Goal: Information Seeking & Learning: Learn about a topic

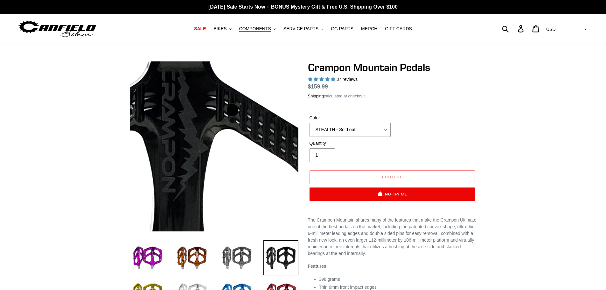
select select "highest-rating"
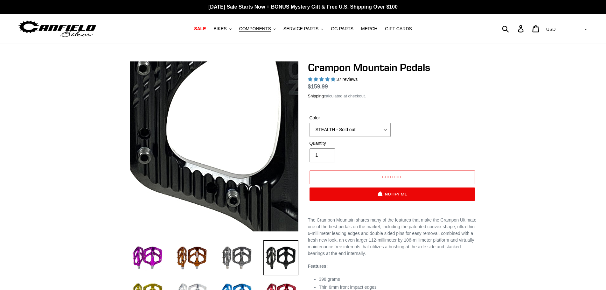
click at [218, 164] on img at bounding box center [203, 96] width 652 height 652
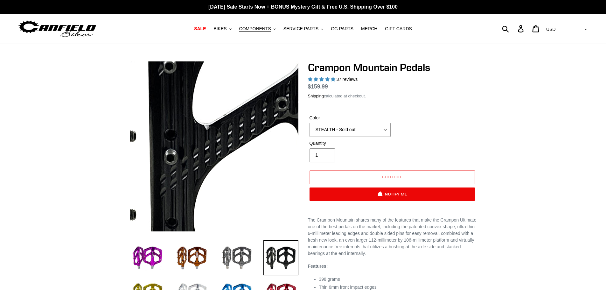
click at [208, 132] on img at bounding box center [230, 186] width 652 height 652
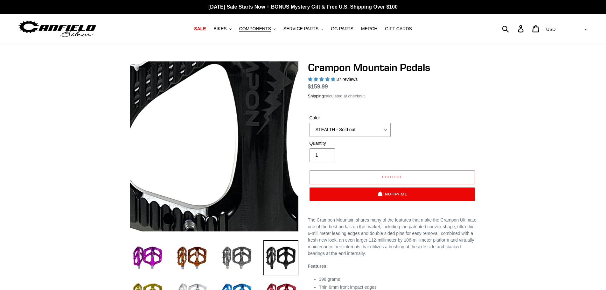
click at [233, 153] on img at bounding box center [160, 127] width 652 height 652
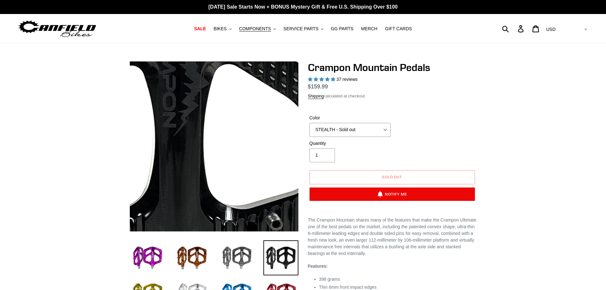
click at [262, 152] on img at bounding box center [77, 129] width 652 height 652
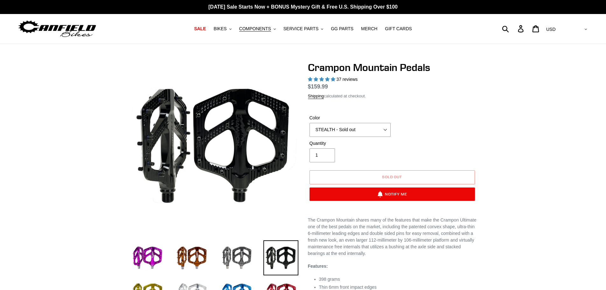
click at [115, 208] on div at bounding box center [303, 225] width 382 height 328
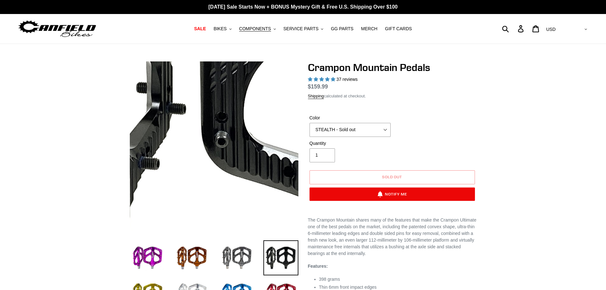
click at [214, 153] on img at bounding box center [280, 80] width 652 height 652
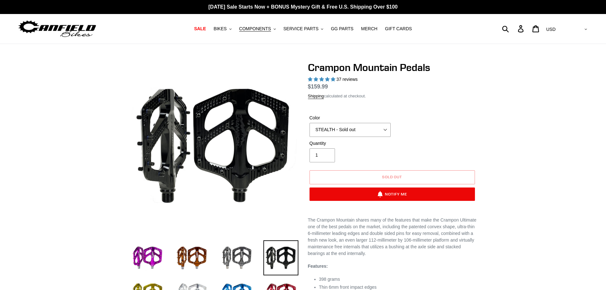
drag, startPoint x: 503, startPoint y: 102, endPoint x: 257, endPoint y: 199, distance: 263.8
click at [503, 102] on div at bounding box center [303, 225] width 606 height 328
click at [194, 260] on img at bounding box center [191, 257] width 35 height 35
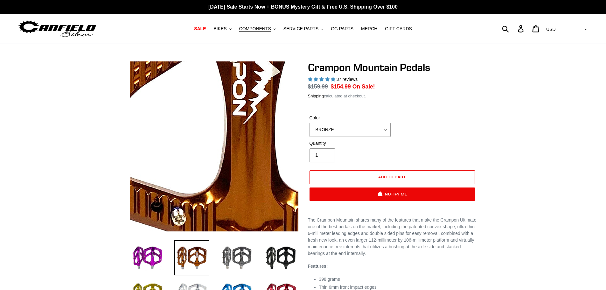
click at [238, 158] on img at bounding box center [146, 113] width 652 height 652
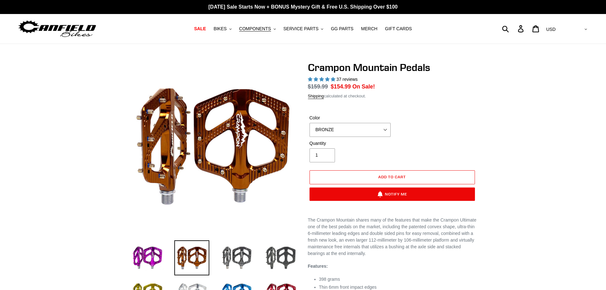
click at [287, 256] on img at bounding box center [281, 257] width 35 height 35
select select "STEALTH - Sold out"
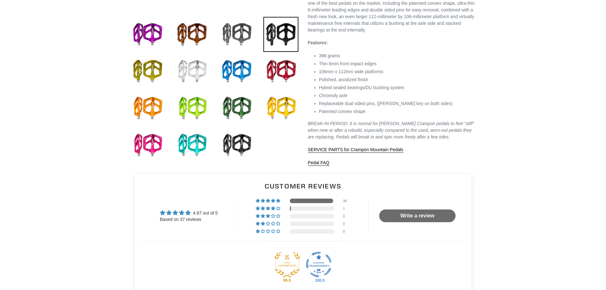
scroll to position [159, 0]
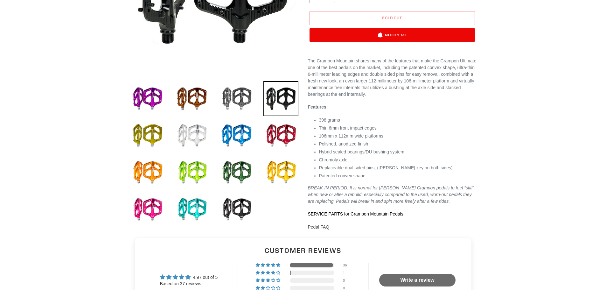
click at [319, 229] on link "Pedal FAQ" at bounding box center [319, 227] width 22 height 6
drag, startPoint x: 339, startPoint y: 137, endPoint x: 388, endPoint y: 145, distance: 49.4
click at [379, 136] on li "106mm x 112mm wide platforms" at bounding box center [398, 136] width 158 height 7
click at [332, 136] on li "106mm x 112mm wide platforms" at bounding box center [398, 136] width 158 height 7
drag, startPoint x: 320, startPoint y: 137, endPoint x: 343, endPoint y: 136, distance: 23.6
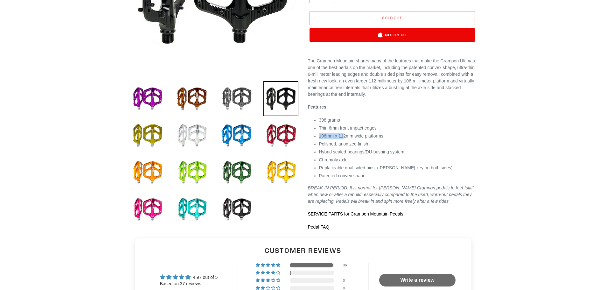
click at [343, 136] on li "106mm x 112mm wide platforms" at bounding box center [398, 136] width 158 height 7
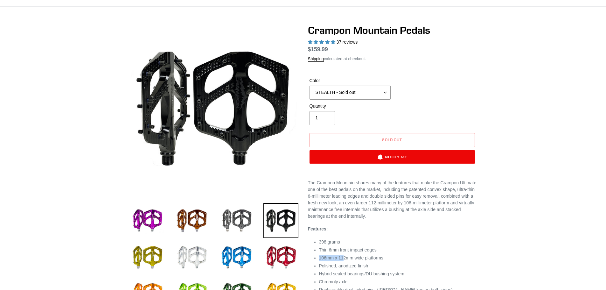
scroll to position [32, 0]
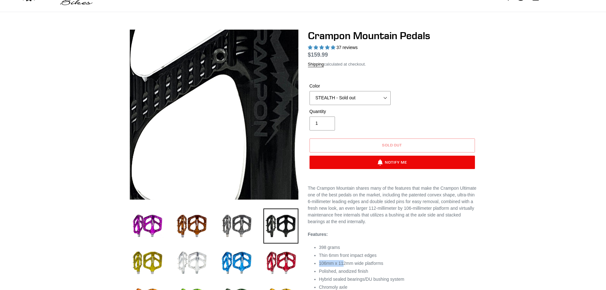
click at [230, 106] on img at bounding box center [168, 138] width 652 height 652
